Goal: Information Seeking & Learning: Find specific fact

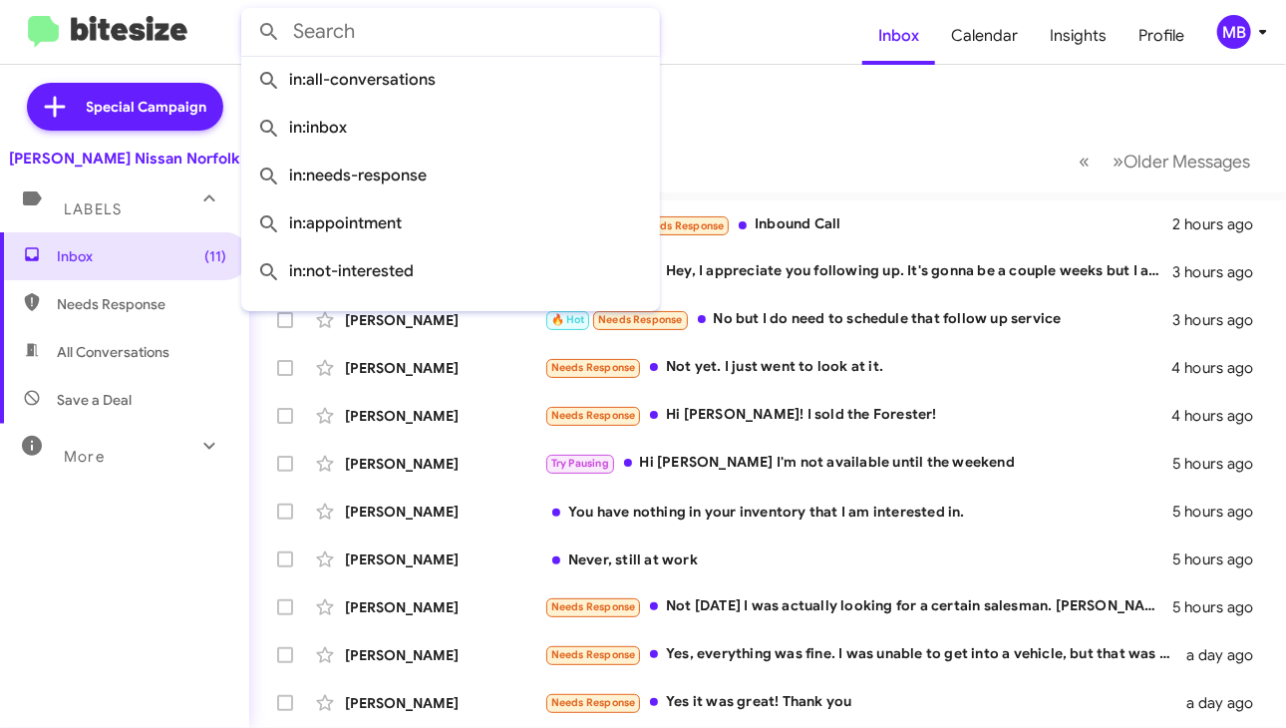
click at [659, 25] on input "text" at bounding box center [450, 32] width 419 height 48
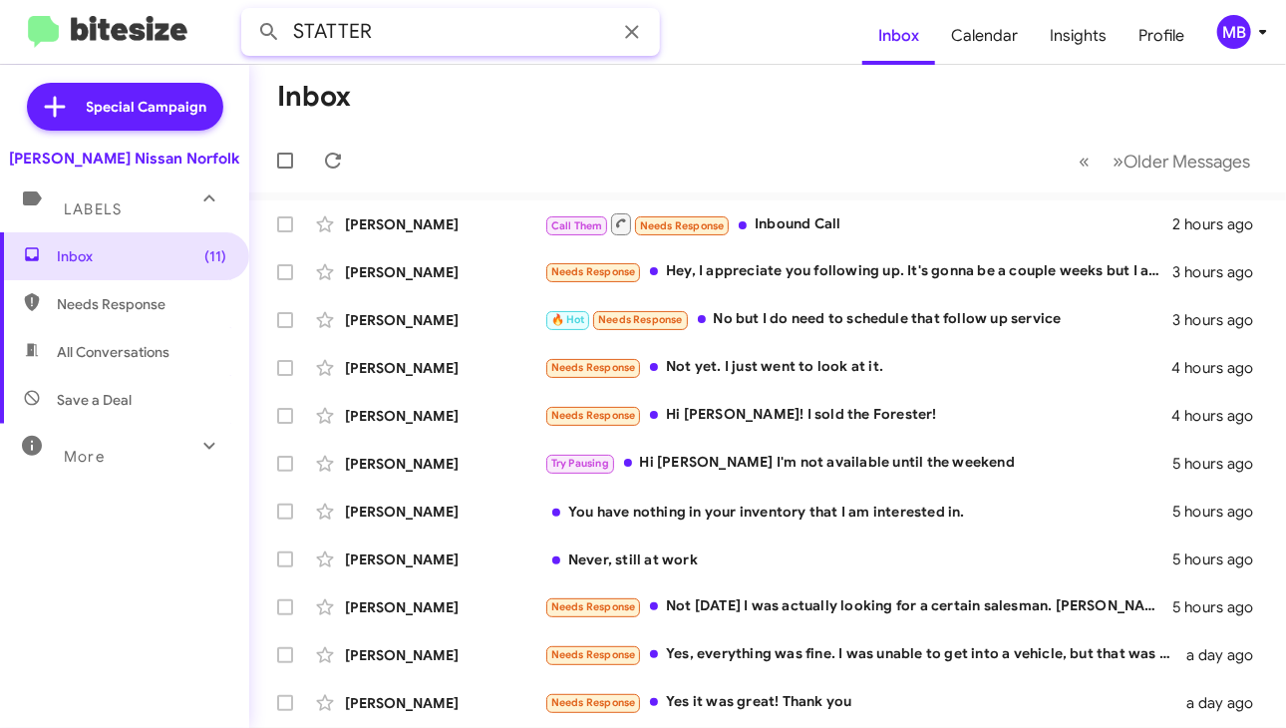
click at [249, 12] on button at bounding box center [269, 32] width 40 height 40
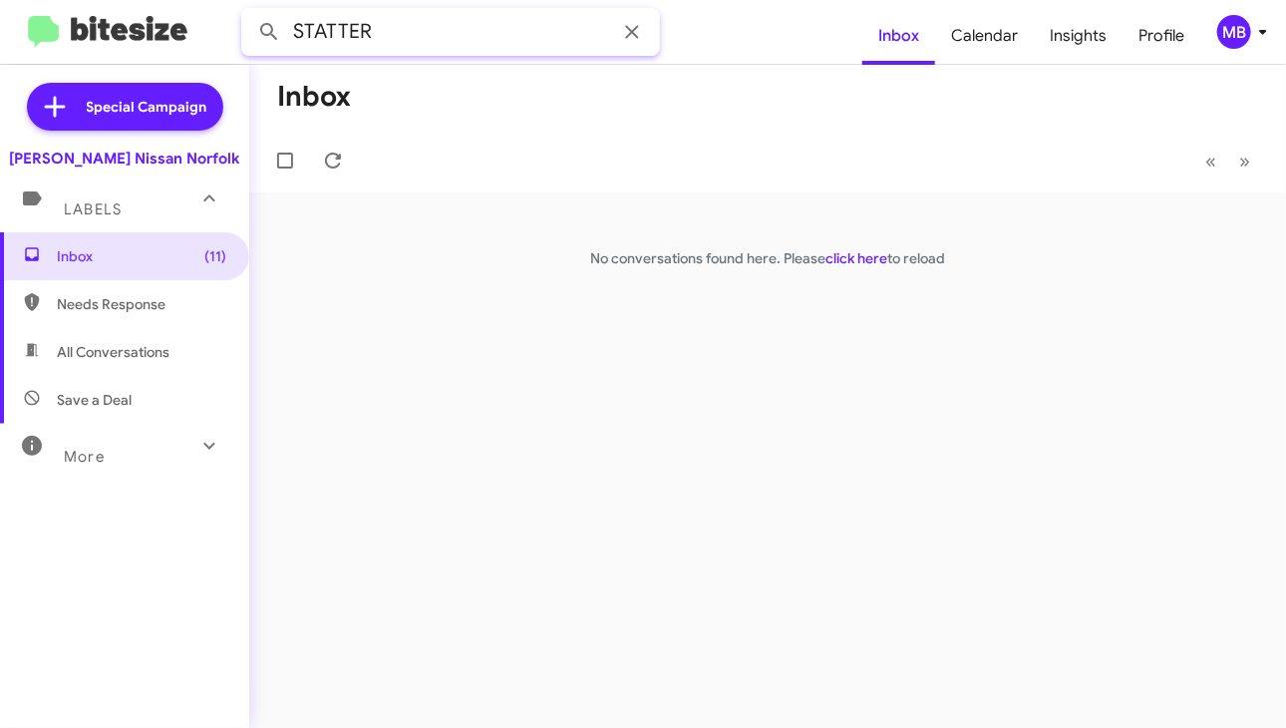
click at [394, 25] on input "STATTER" at bounding box center [450, 32] width 419 height 48
click at [249, 12] on button at bounding box center [269, 32] width 40 height 40
click at [100, 291] on span "Needs Response" at bounding box center [124, 304] width 249 height 48
type input "in:needs-response"
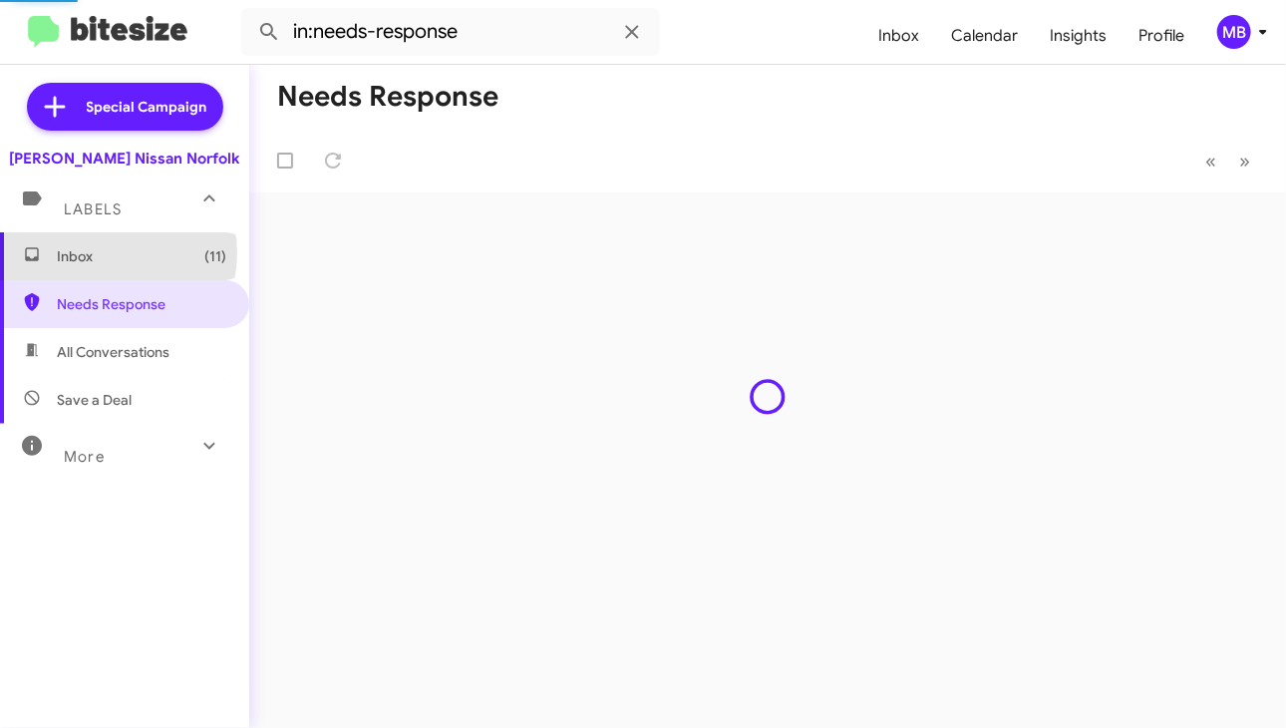
click at [101, 252] on span "Inbox (11)" at bounding box center [141, 256] width 169 height 20
